Goal: Book appointment/travel/reservation

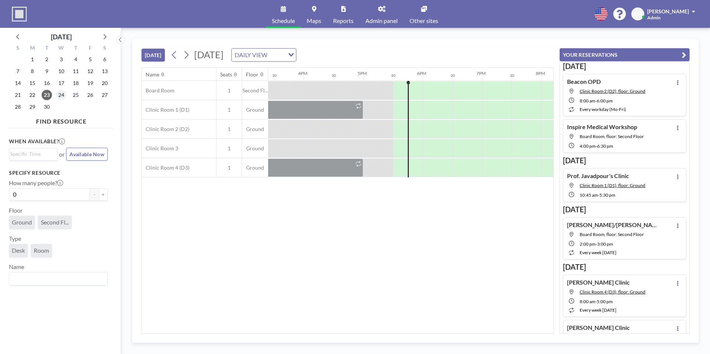
scroll to position [0, 1010]
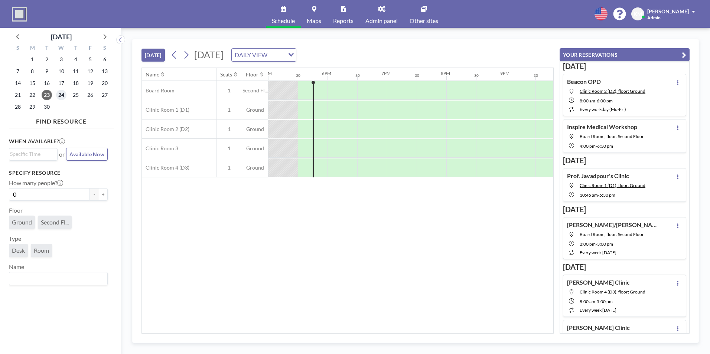
click at [63, 93] on span "24" at bounding box center [61, 95] width 10 height 10
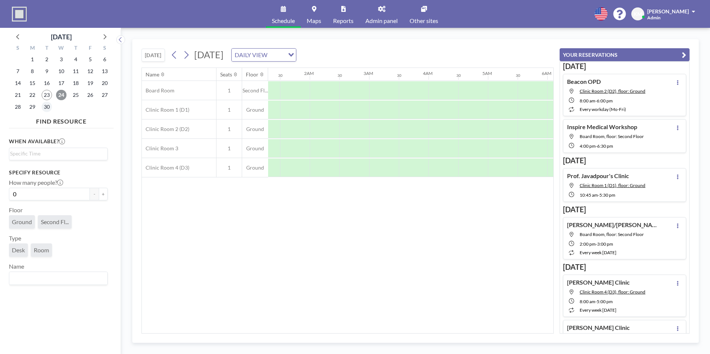
scroll to position [0, 216]
click at [45, 103] on span "30" at bounding box center [47, 107] width 10 height 10
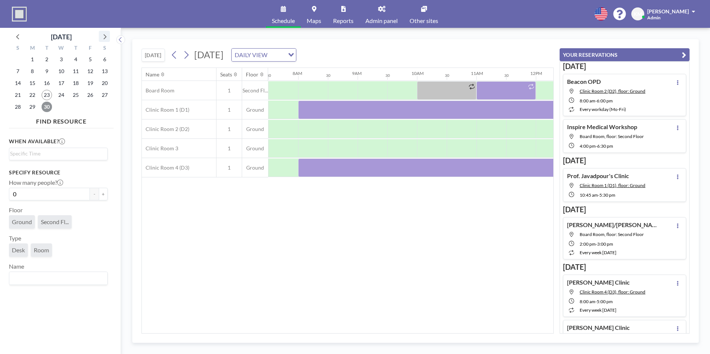
scroll to position [0, 446]
click at [104, 40] on icon at bounding box center [104, 37] width 10 height 10
click at [61, 59] on span "1" at bounding box center [61, 59] width 10 height 10
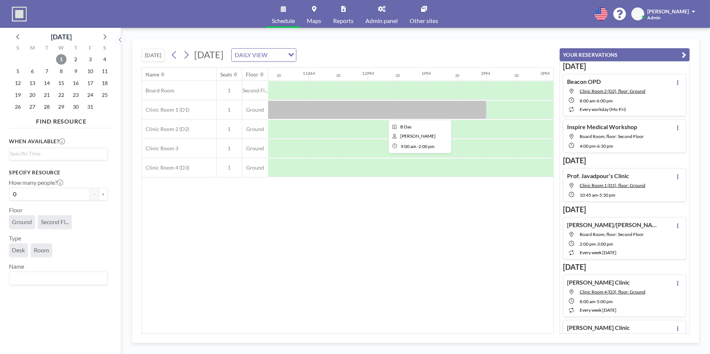
scroll to position [0, 614]
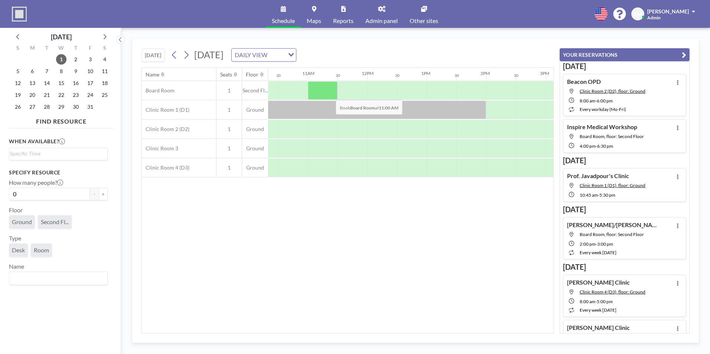
click at [330, 94] on div at bounding box center [323, 90] width 30 height 19
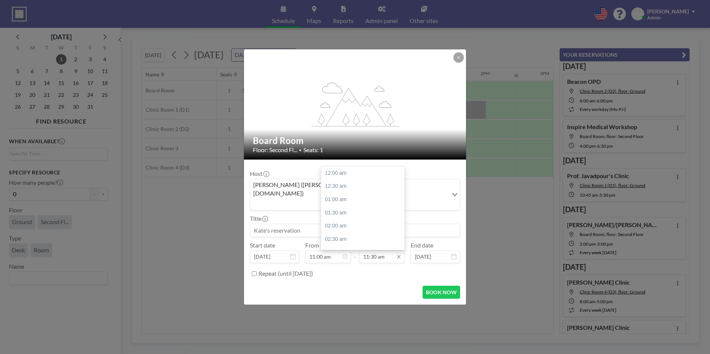
scroll to position [304, 0]
click at [364, 182] on div "12:00 pm" at bounding box center [364, 186] width 87 height 13
type input "12:00 pm"
click at [367, 215] on div "Title" at bounding box center [355, 226] width 210 height 22
click at [371, 224] on input at bounding box center [354, 230] width 209 height 13
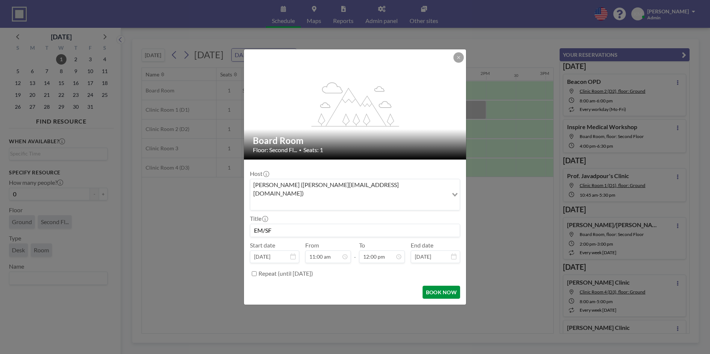
type input "EM/SF"
click at [448, 286] on button "BOOK NOW" at bounding box center [441, 292] width 37 height 13
